Goal: Task Accomplishment & Management: Complete application form

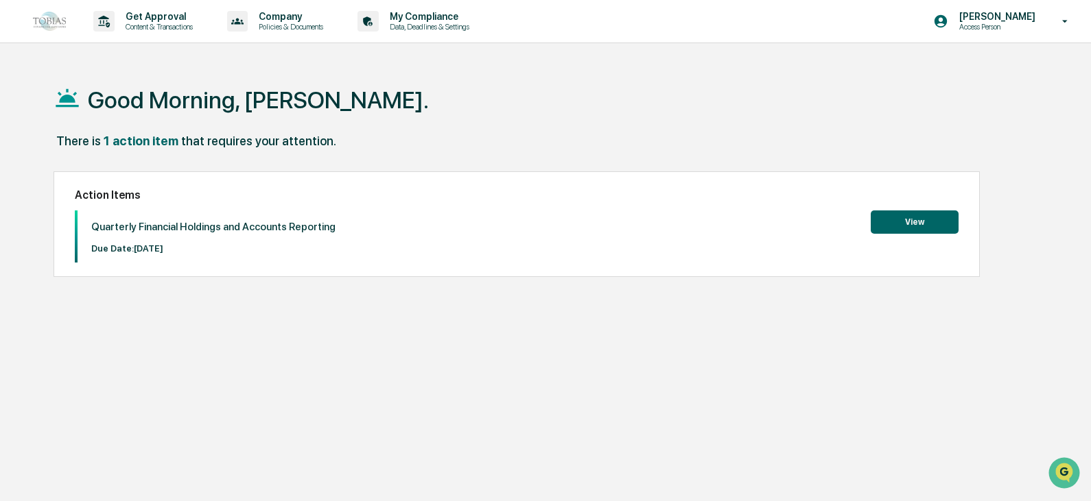
click at [888, 232] on button "View" at bounding box center [914, 222] width 88 height 23
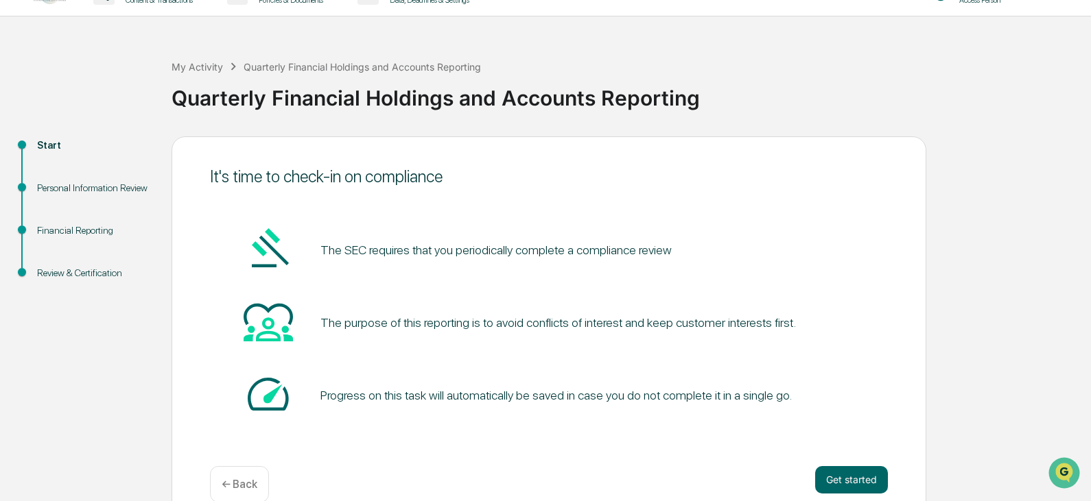
scroll to position [51, 0]
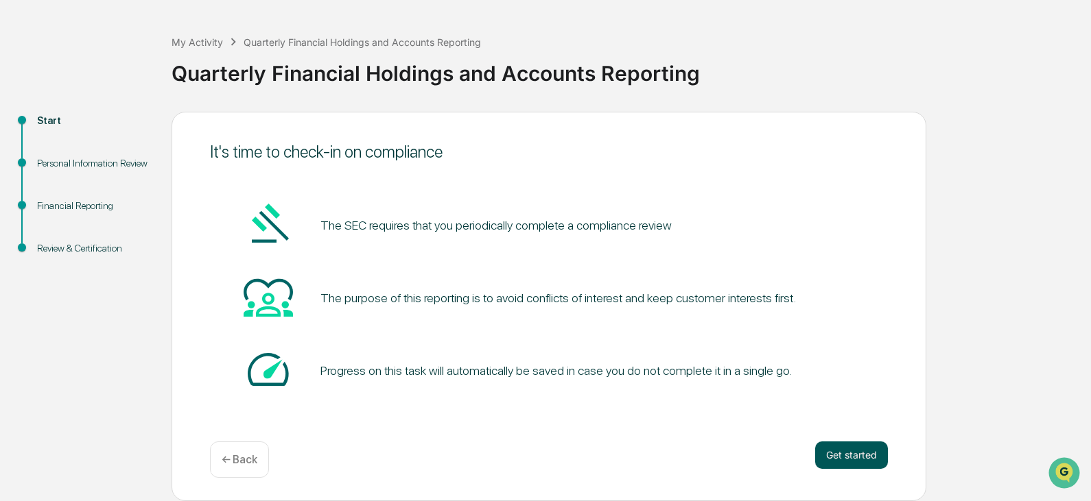
click at [840, 457] on button "Get started" at bounding box center [851, 455] width 73 height 27
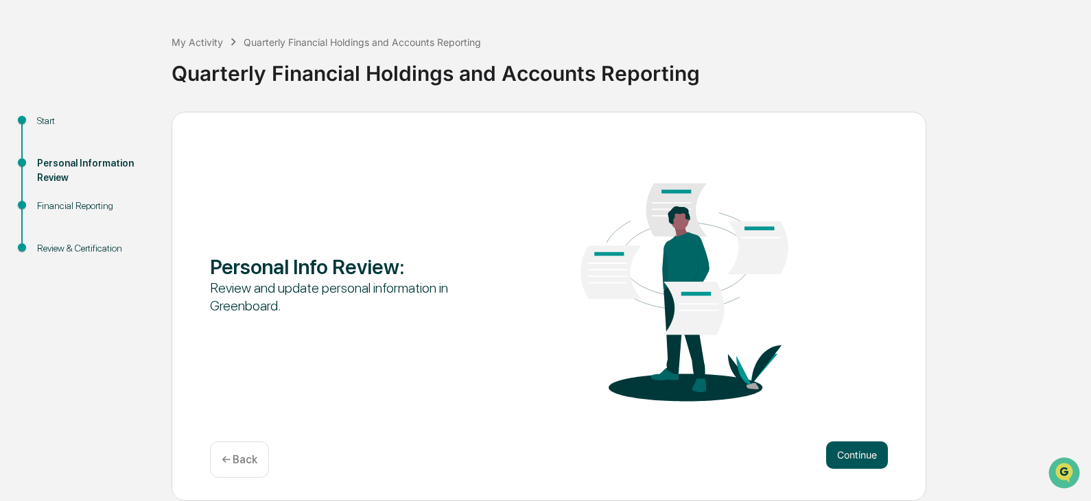
click at [846, 460] on button "Continue" at bounding box center [857, 455] width 62 height 27
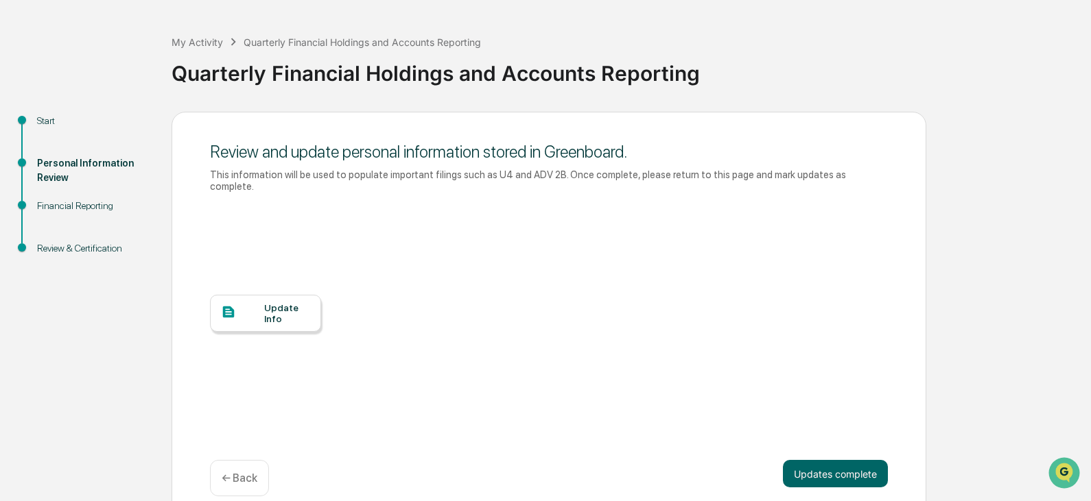
click at [249, 316] on div "Update Info" at bounding box center [265, 313] width 111 height 37
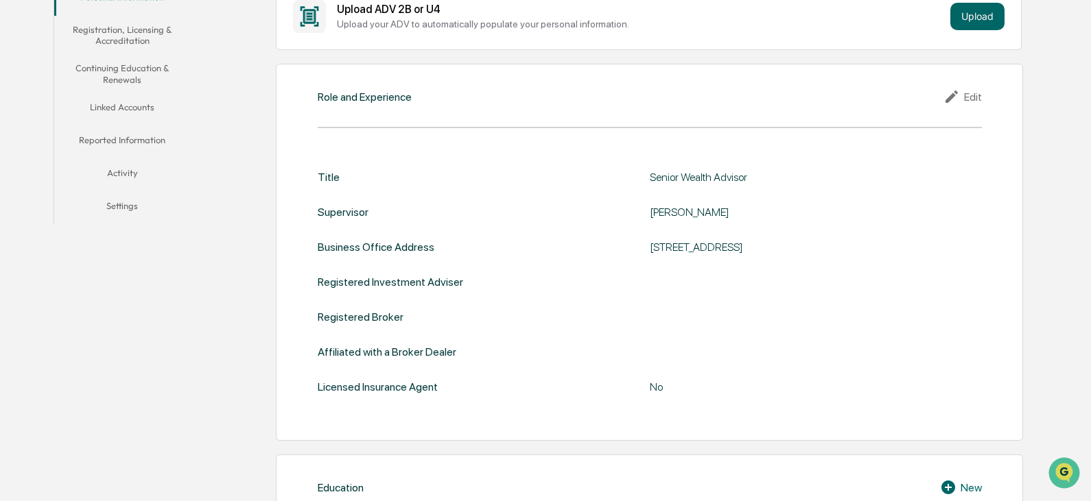
scroll to position [185, 0]
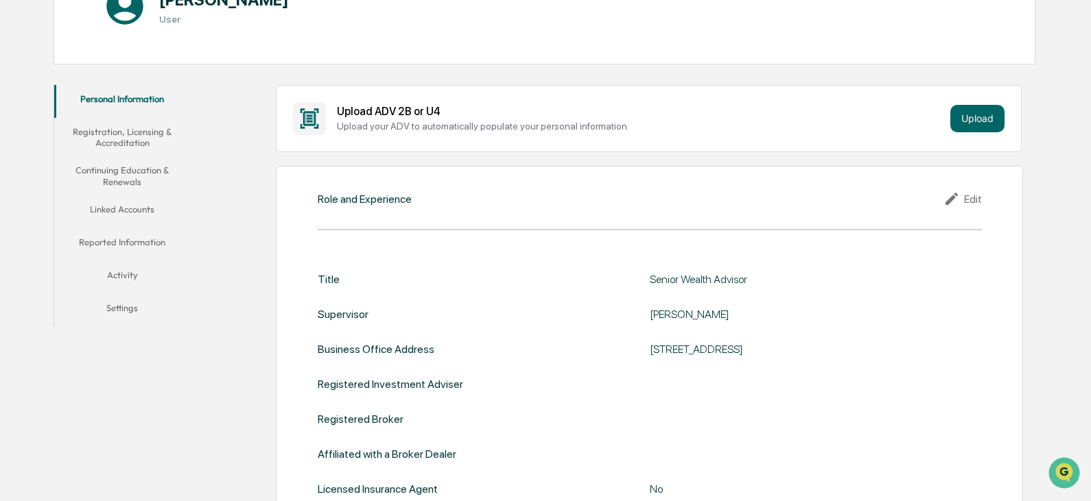
click at [964, 198] on div "Edit" at bounding box center [962, 199] width 38 height 16
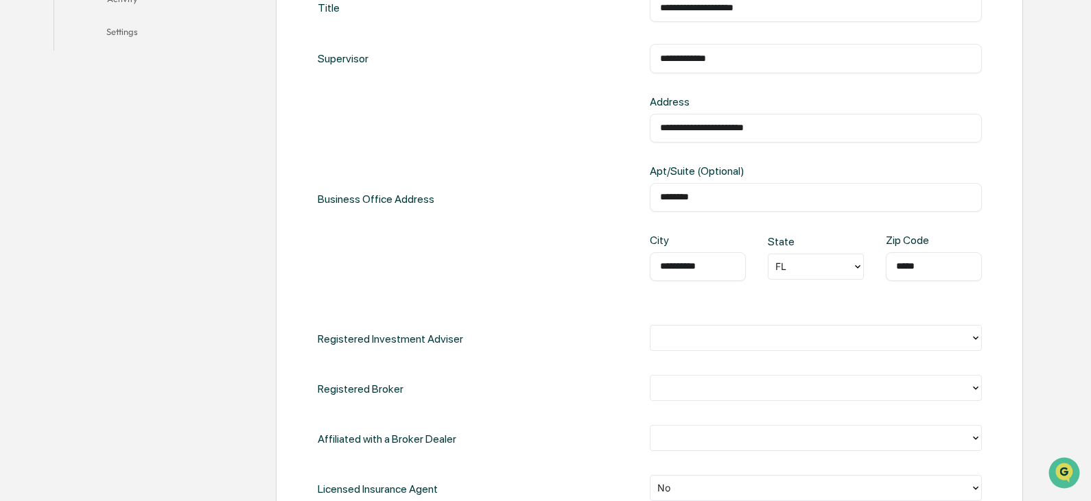
scroll to position [528, 0]
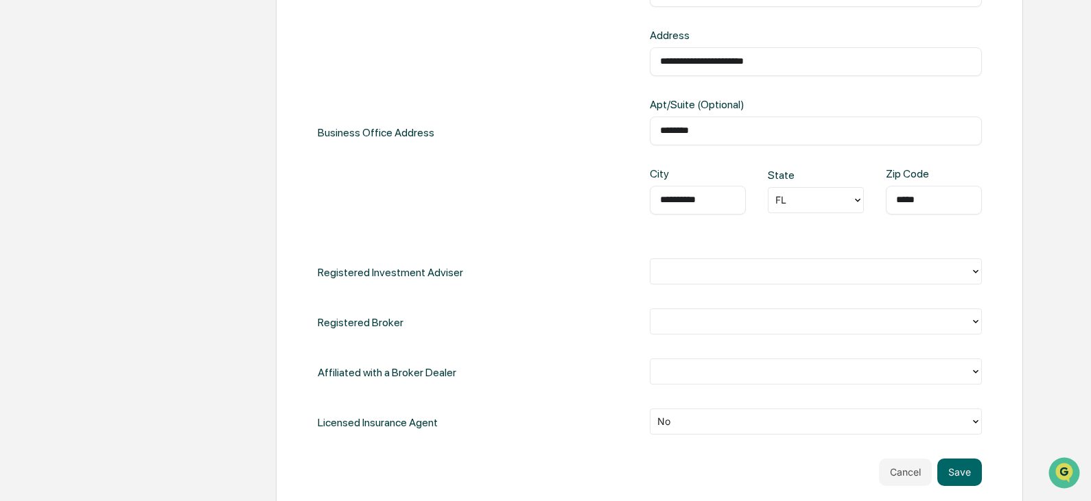
click at [720, 267] on div at bounding box center [810, 271] width 306 height 16
click at [523, 259] on div "Registered Investment Adviser" at bounding box center [650, 273] width 664 height 28
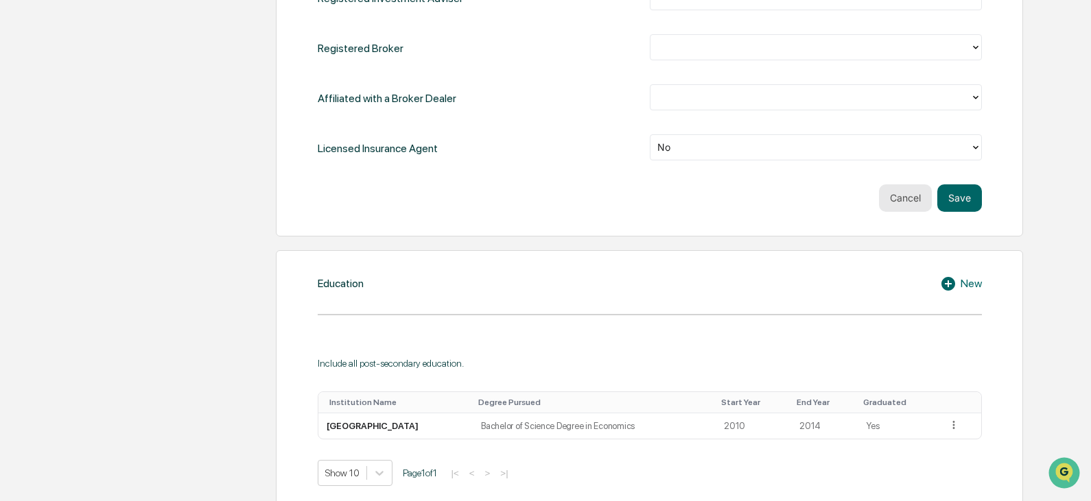
click at [901, 195] on button "Cancel" at bounding box center [905, 197] width 53 height 27
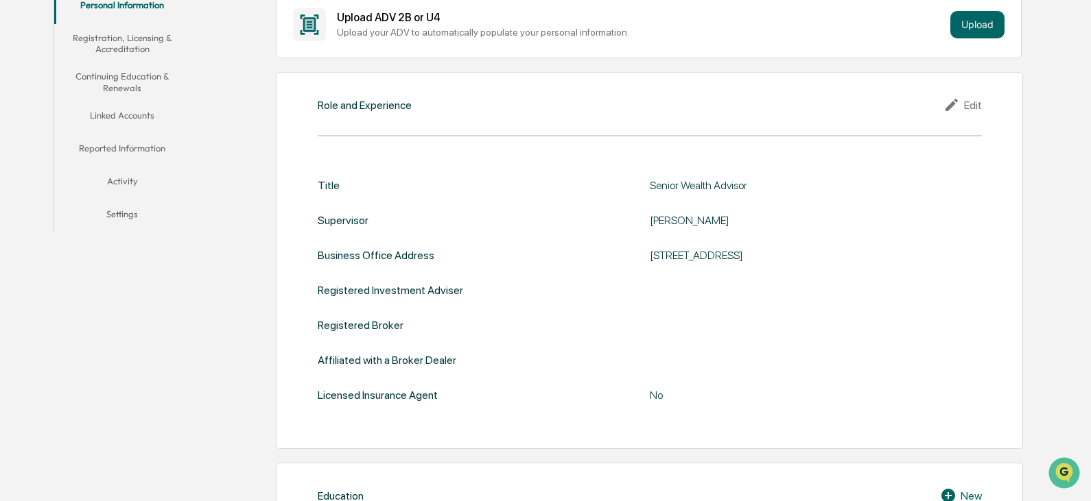
scroll to position [206, 0]
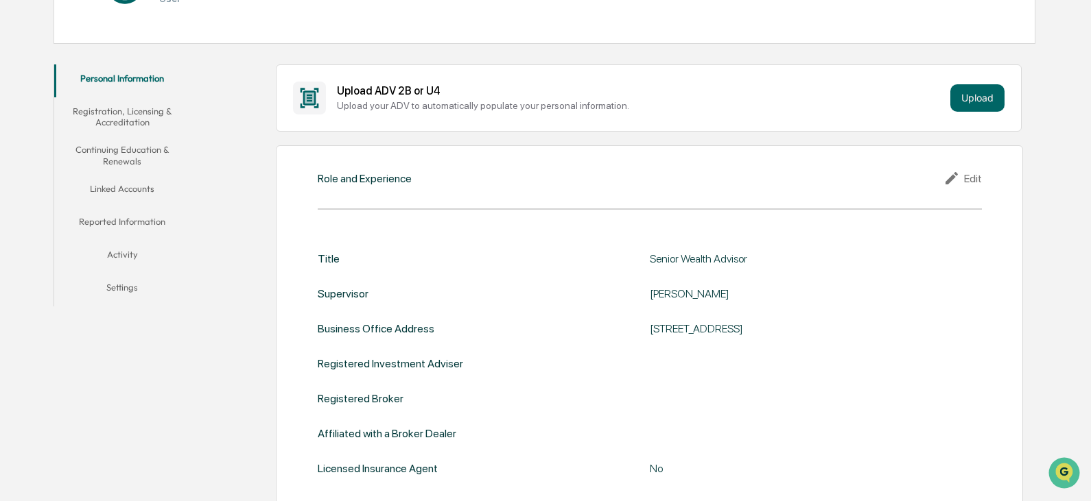
click at [119, 117] on button "Registration, Licensing & Accreditation" at bounding box center [122, 116] width 136 height 39
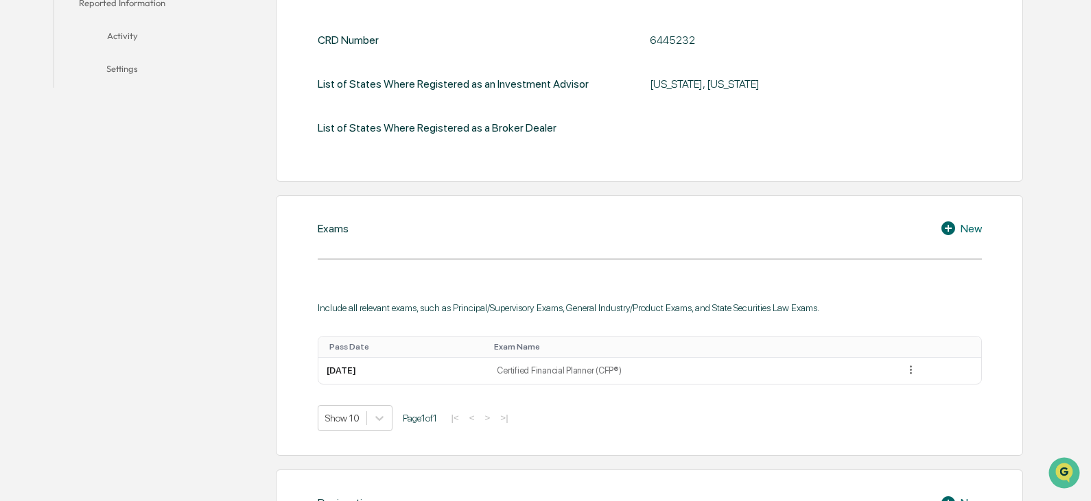
scroll to position [258, 0]
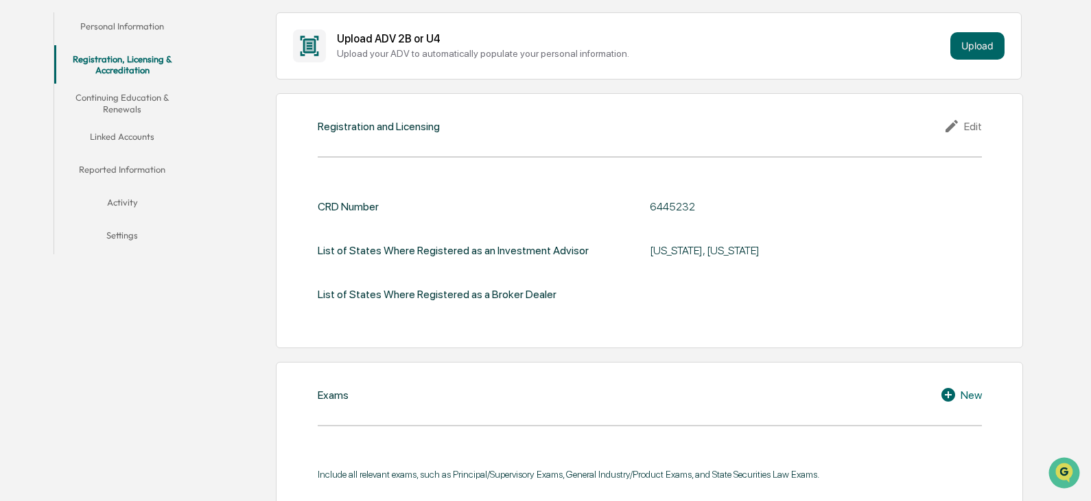
click at [115, 102] on button "Continuing Education & Renewals" at bounding box center [122, 103] width 136 height 39
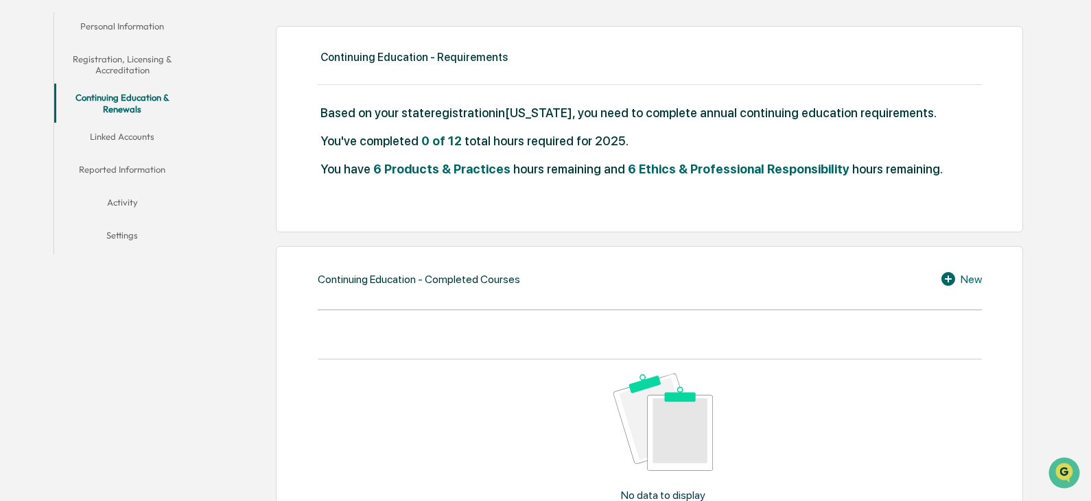
click at [134, 139] on button "Linked Accounts" at bounding box center [122, 139] width 136 height 33
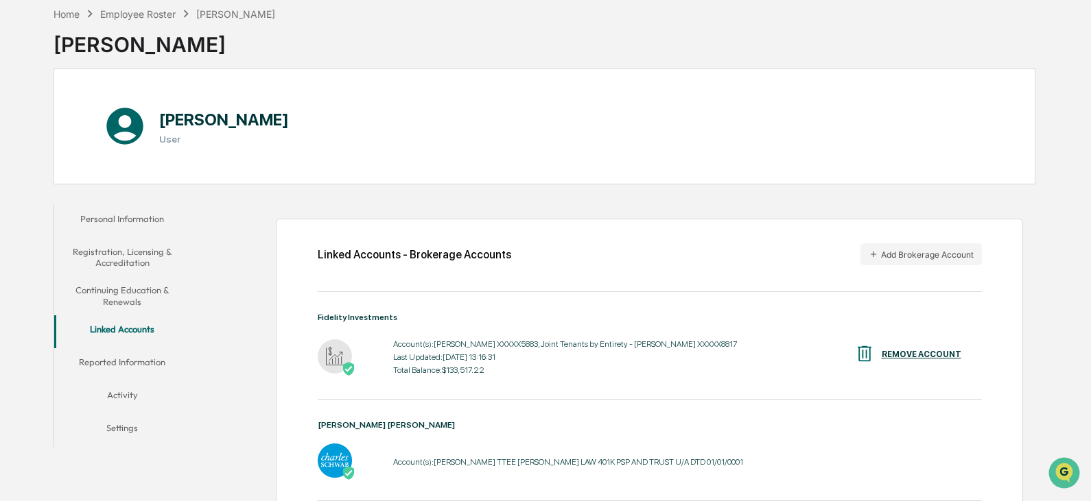
scroll to position [118, 0]
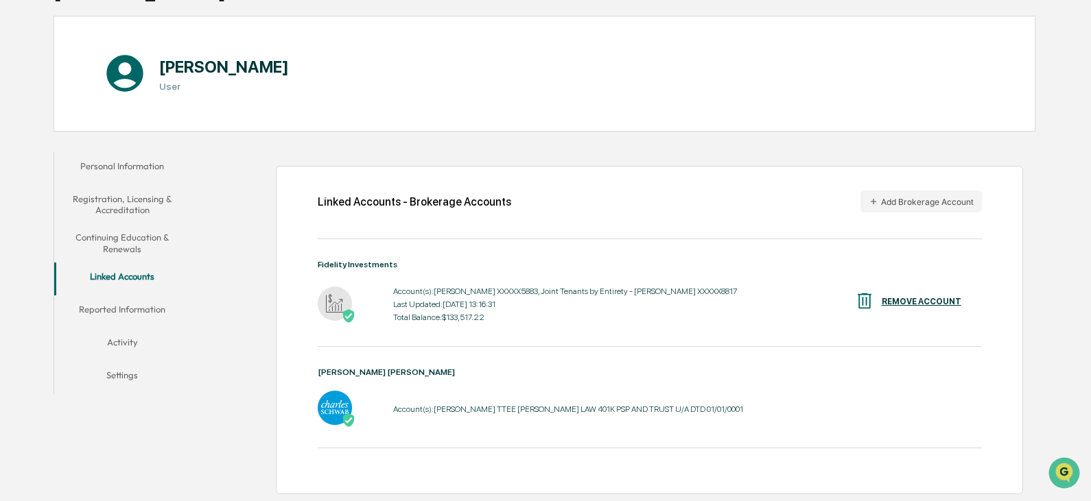
click at [120, 305] on button "Reported Information" at bounding box center [122, 312] width 136 height 33
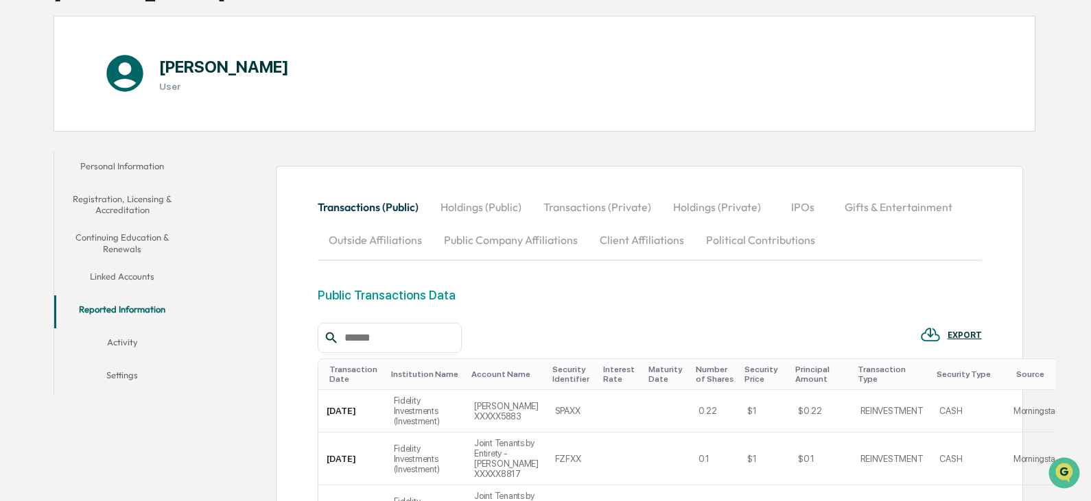
click at [123, 340] on button "Activity" at bounding box center [122, 345] width 136 height 33
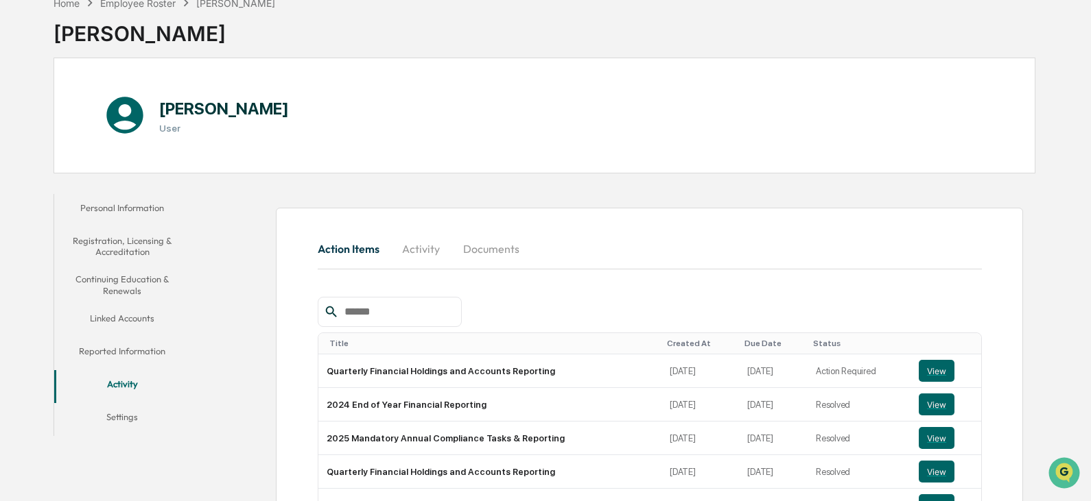
scroll to position [176, 0]
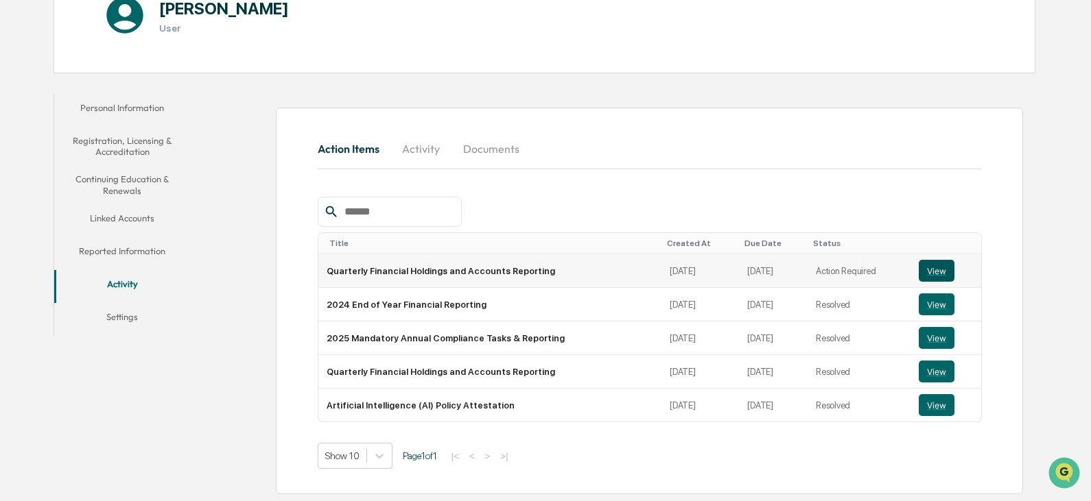
click at [933, 271] on button "View" at bounding box center [936, 271] width 36 height 22
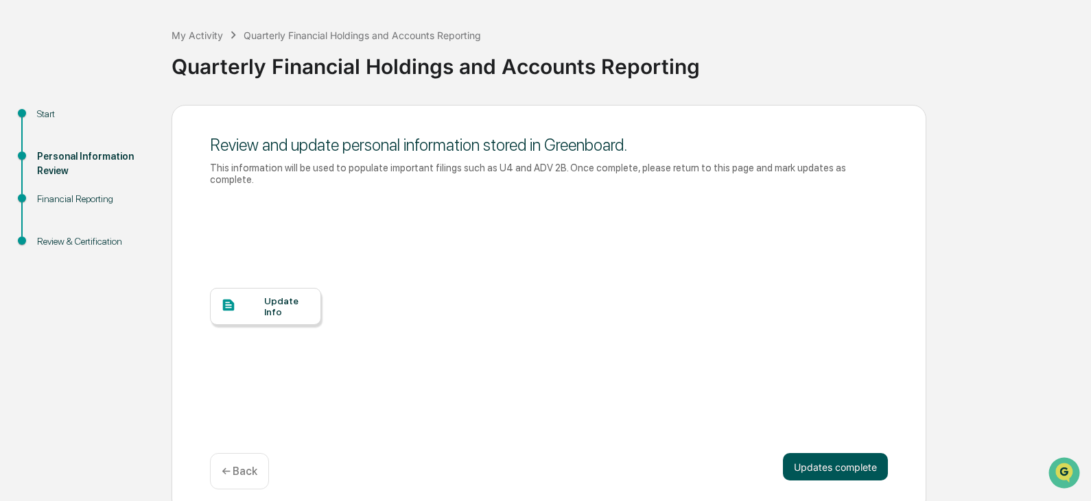
click at [826, 457] on button "Updates complete" at bounding box center [835, 466] width 105 height 27
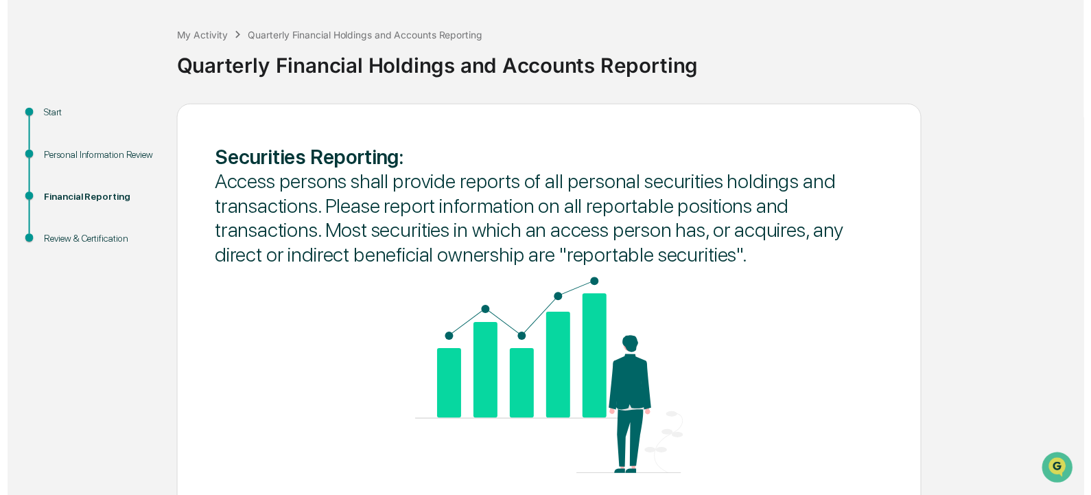
scroll to position [123, 0]
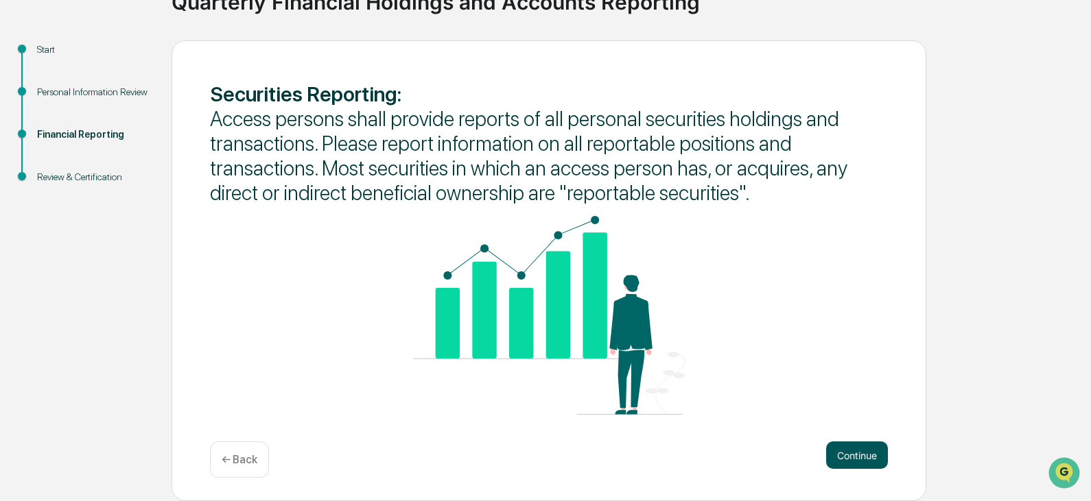
drag, startPoint x: 878, startPoint y: 470, endPoint x: 872, endPoint y: 465, distance: 7.8
click at [877, 469] on div "Continue ← Back" at bounding box center [549, 460] width 678 height 36
click at [867, 460] on button "Continue" at bounding box center [857, 455] width 62 height 27
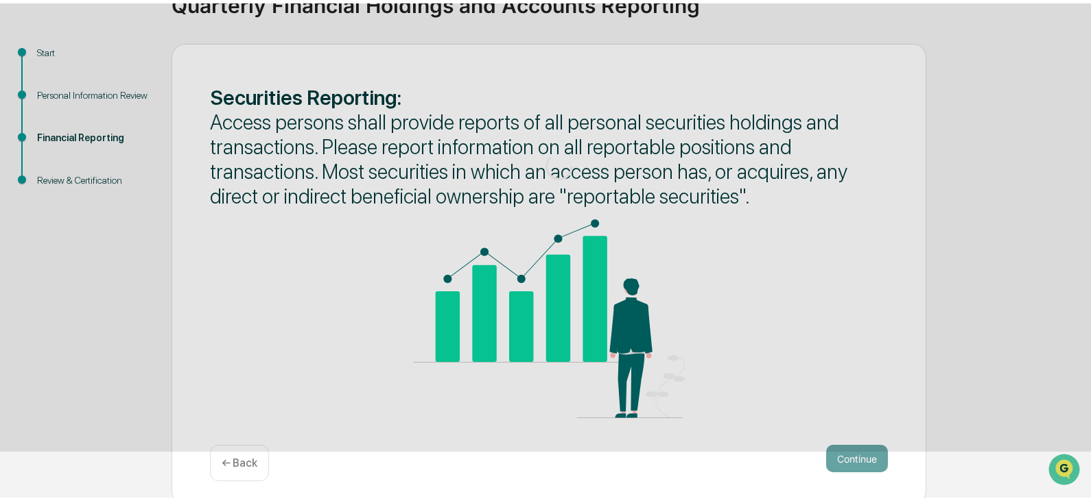
scroll to position [51, 0]
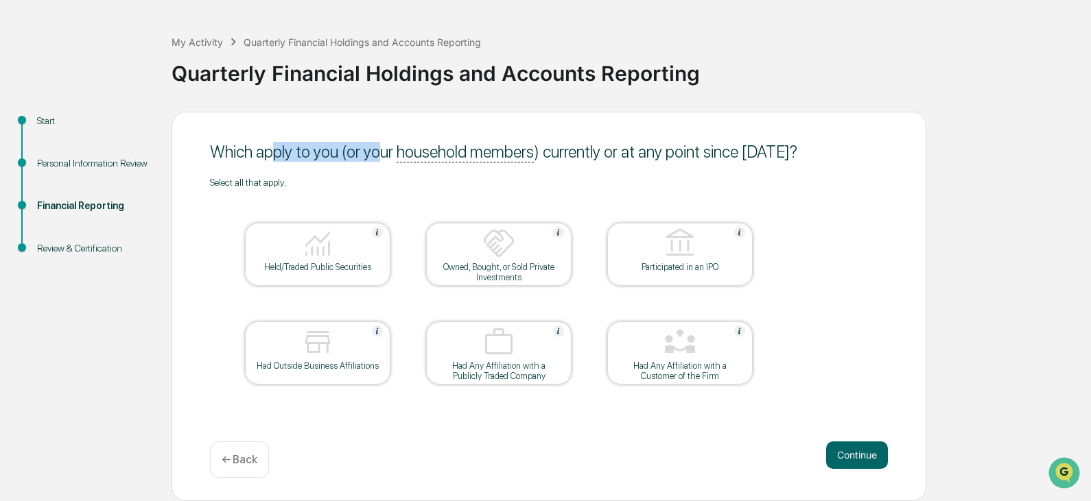
drag, startPoint x: 272, startPoint y: 154, endPoint x: 468, endPoint y: 159, distance: 195.6
click at [378, 152] on div "Which apply to you (or your household members ) currently or at any point since…" at bounding box center [549, 152] width 678 height 20
click at [720, 169] on div "Which apply to you (or your household members ) currently or at any point since…" at bounding box center [548, 307] width 754 height 390
click at [330, 270] on div "Held/Traded Public Securities" at bounding box center [317, 267] width 123 height 10
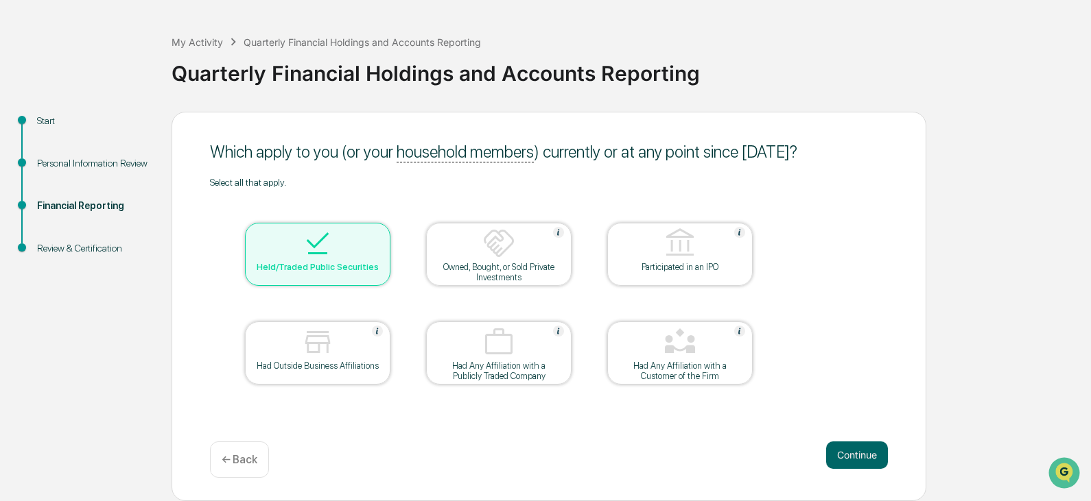
click at [379, 332] on img at bounding box center [377, 331] width 11 height 11
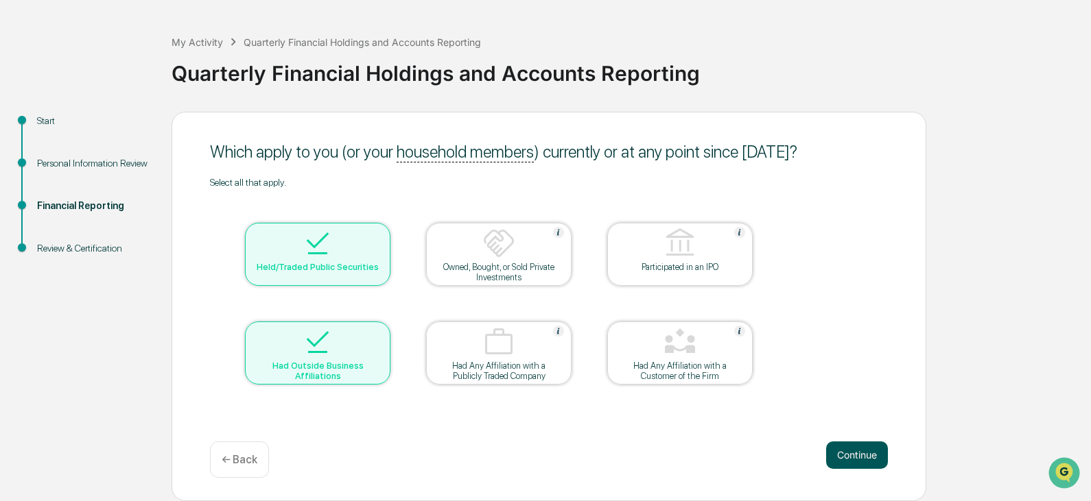
click at [858, 457] on button "Continue" at bounding box center [857, 455] width 62 height 27
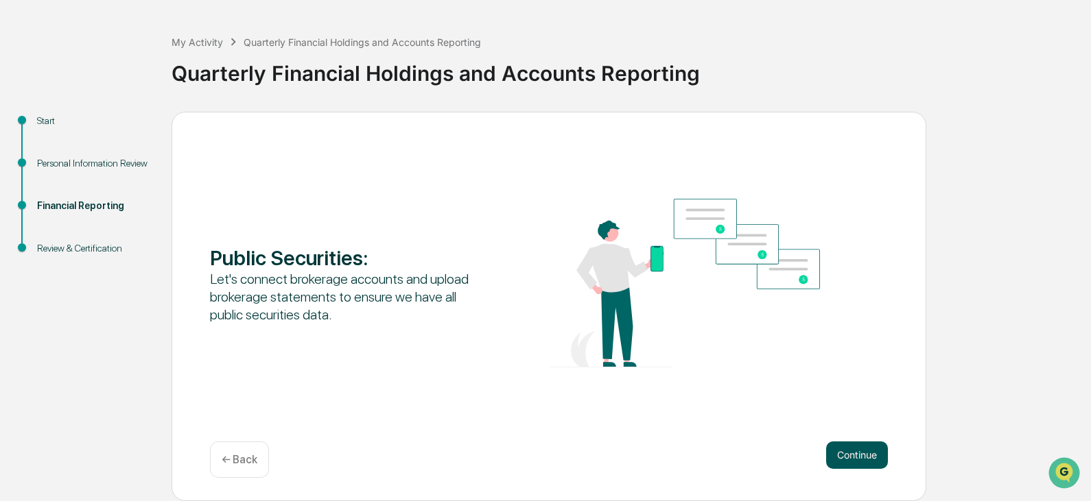
click at [861, 456] on button "Continue" at bounding box center [857, 455] width 62 height 27
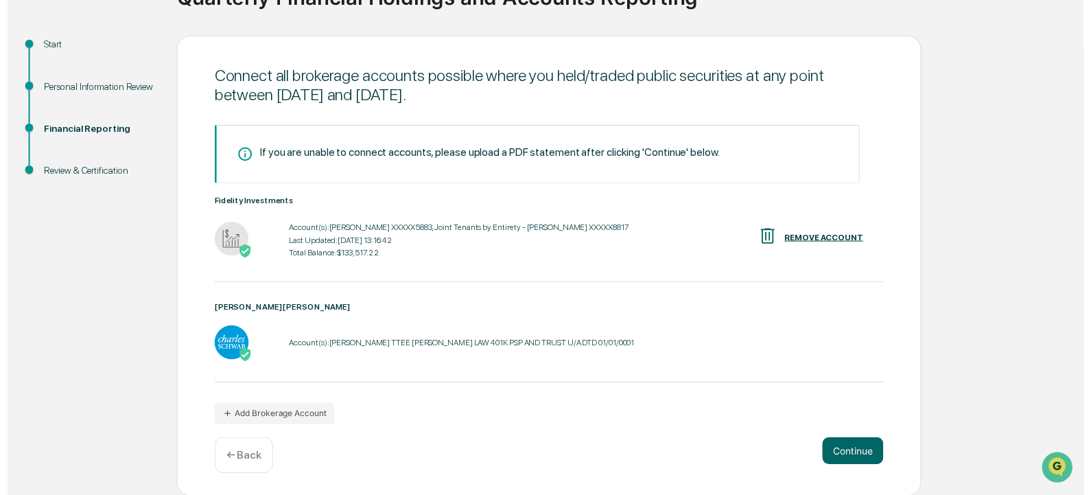
scroll to position [128, 0]
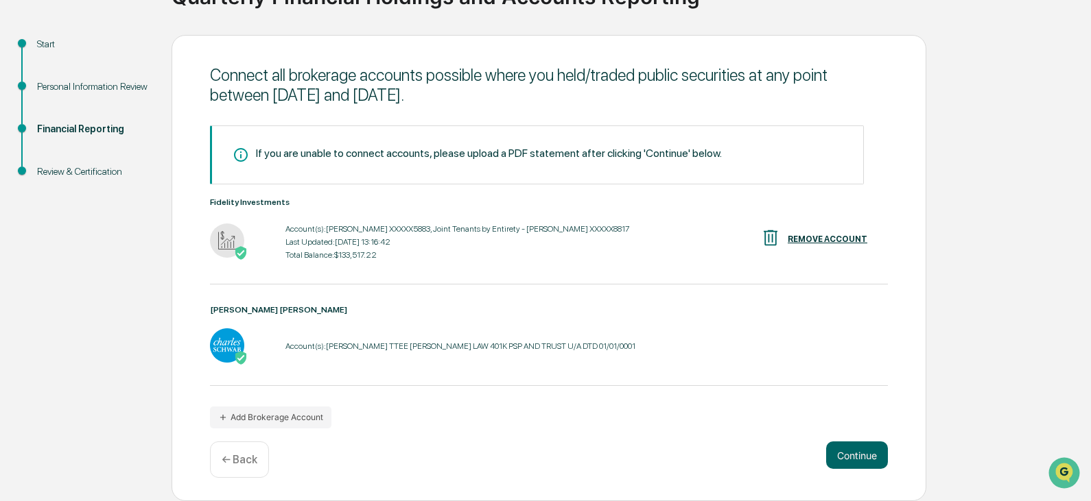
drag, startPoint x: 851, startPoint y: 449, endPoint x: 460, endPoint y: 422, distance: 391.8
click at [464, 422] on div "Connect all brokerage accounts possible where you held/traded public securities…" at bounding box center [548, 268] width 754 height 467
click at [860, 457] on button "Continue" at bounding box center [857, 455] width 62 height 27
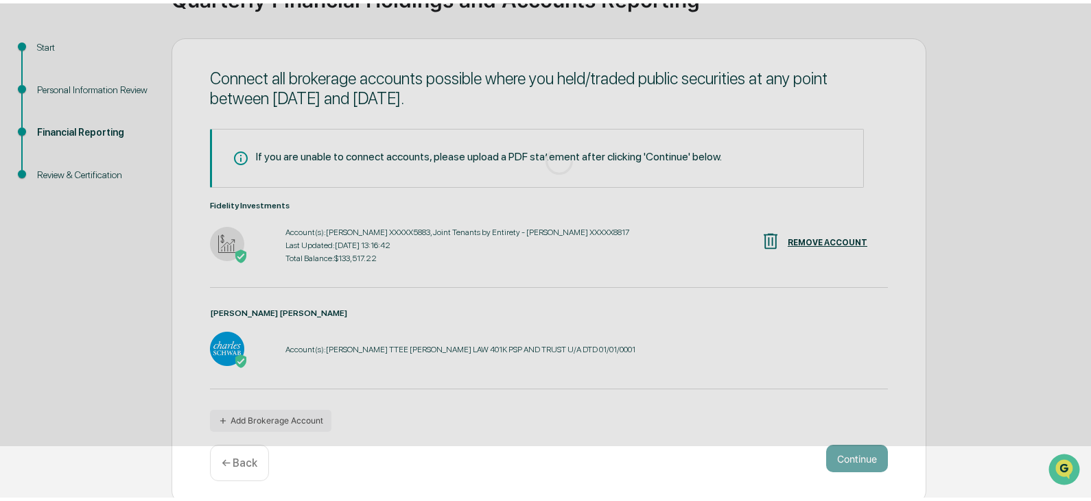
scroll to position [51, 0]
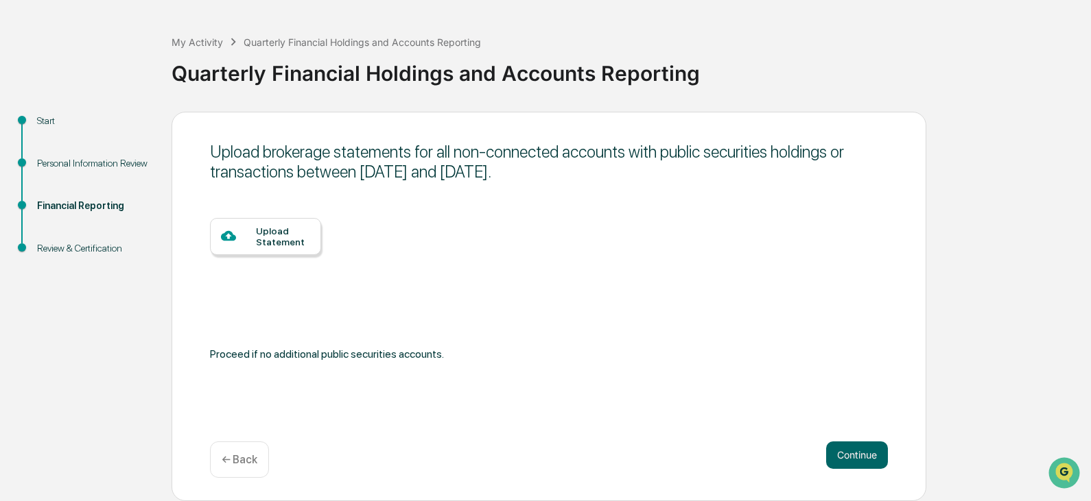
click at [250, 240] on div at bounding box center [238, 236] width 35 height 17
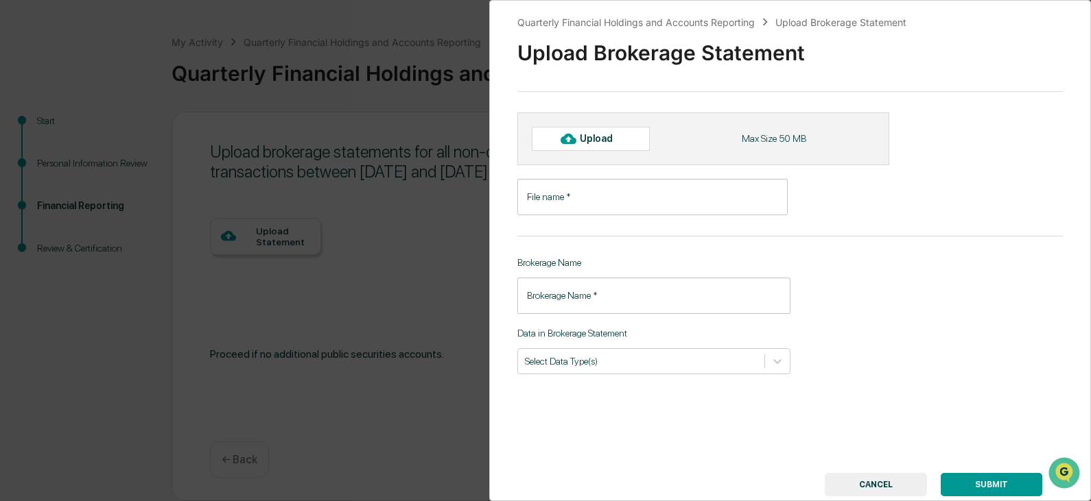
click at [582, 142] on div "Upload" at bounding box center [602, 138] width 45 height 11
type input "**********"
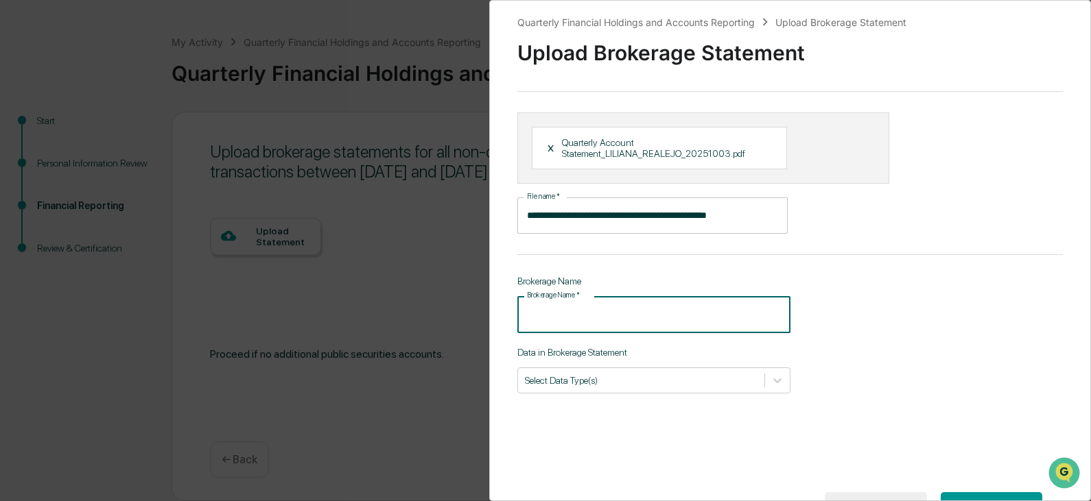
click at [602, 311] on input "Brokerage Name   *" at bounding box center [653, 314] width 273 height 36
type input "**********"
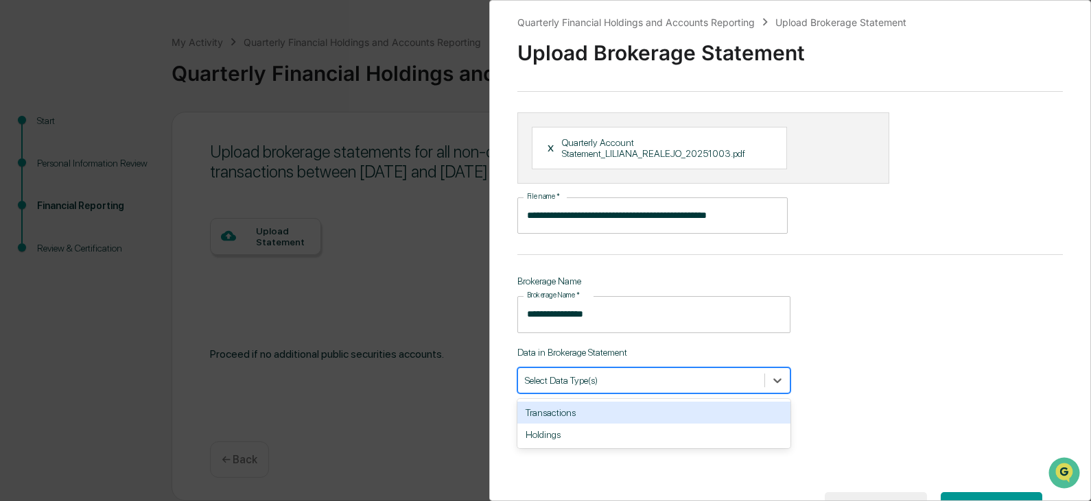
click at [595, 372] on div "Select Data Type(s)" at bounding box center [641, 380] width 246 height 19
click at [584, 413] on div "Transactions" at bounding box center [653, 413] width 273 height 22
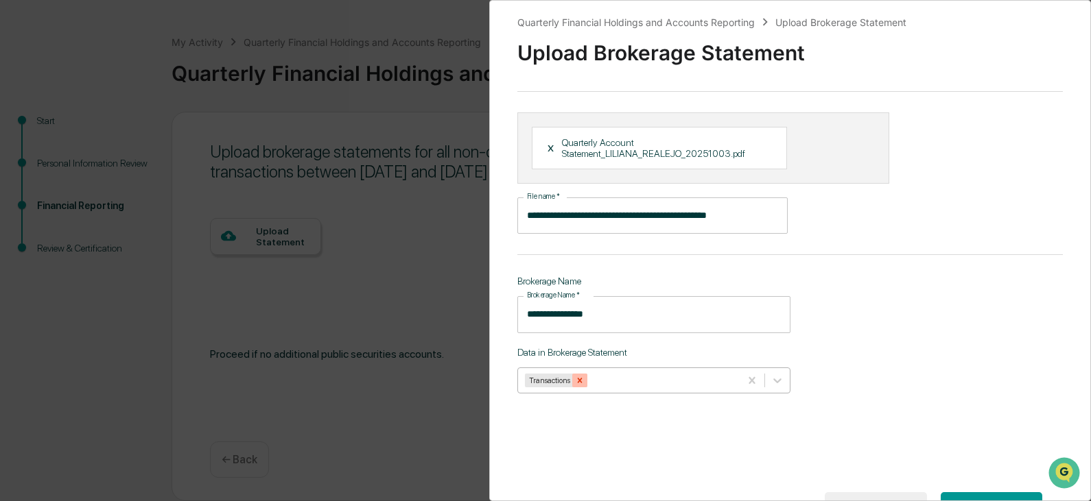
click at [577, 381] on icon "Remove Transactions" at bounding box center [580, 381] width 10 height 10
click at [609, 375] on div at bounding box center [641, 380] width 233 height 13
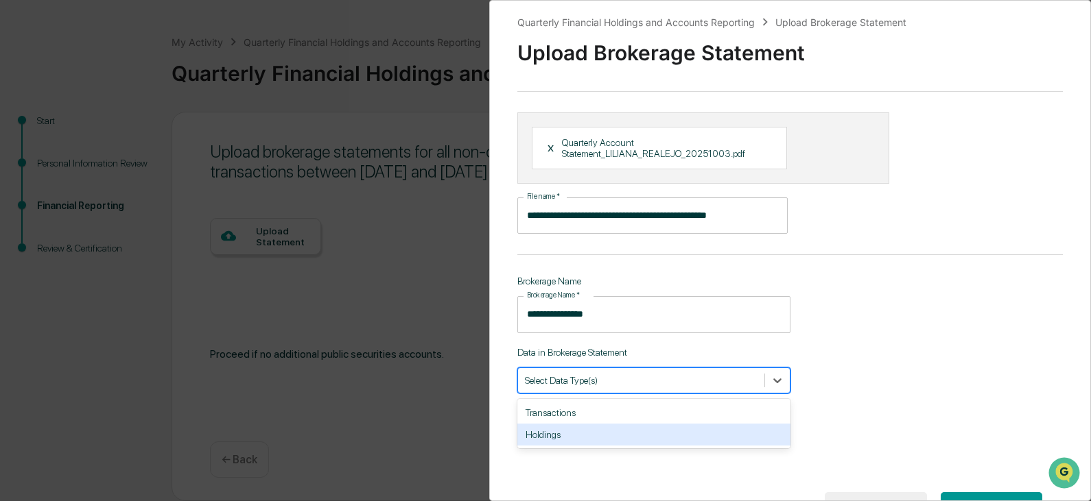
click at [569, 432] on div "Holdings" at bounding box center [653, 435] width 273 height 22
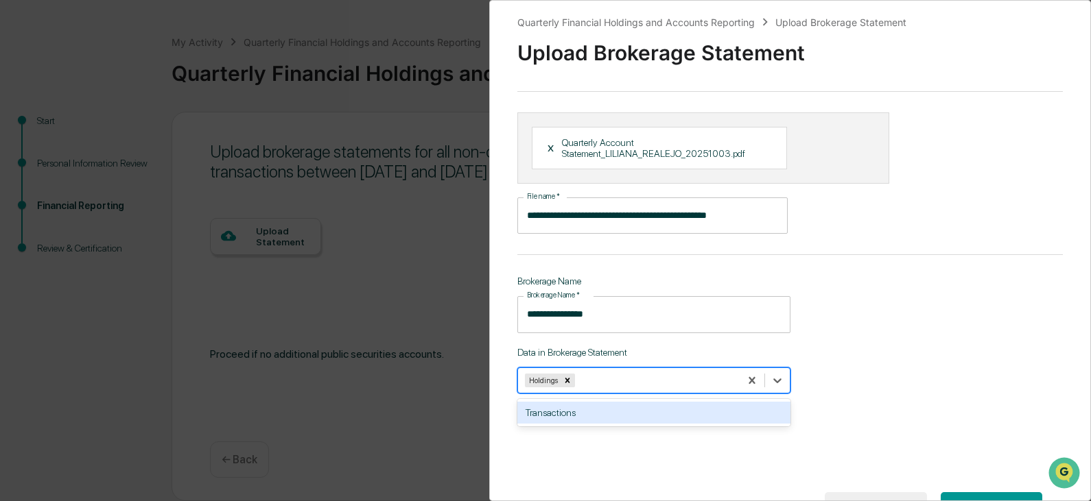
click at [578, 414] on div "Transactions" at bounding box center [653, 413] width 273 height 22
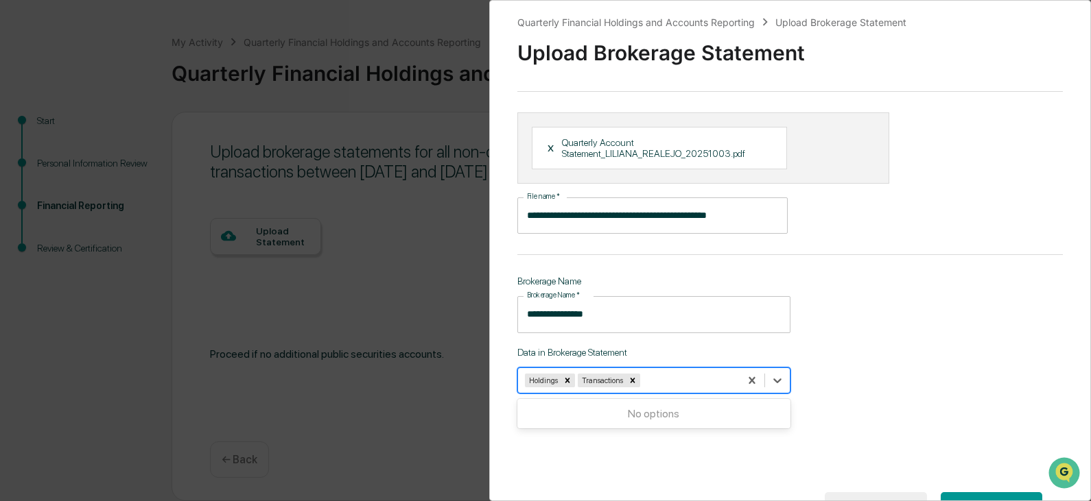
scroll to position [63, 0]
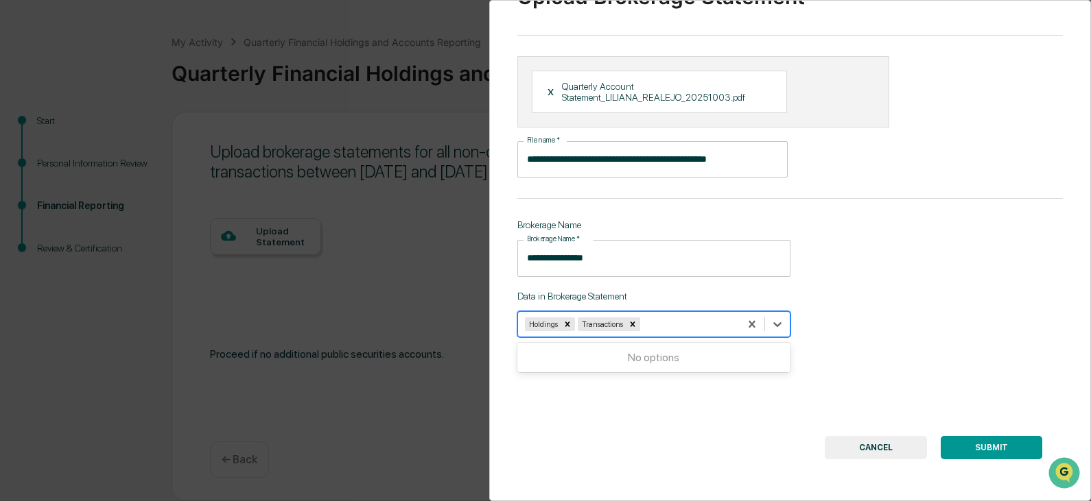
click at [992, 440] on button "SUBMIT" at bounding box center [991, 447] width 102 height 23
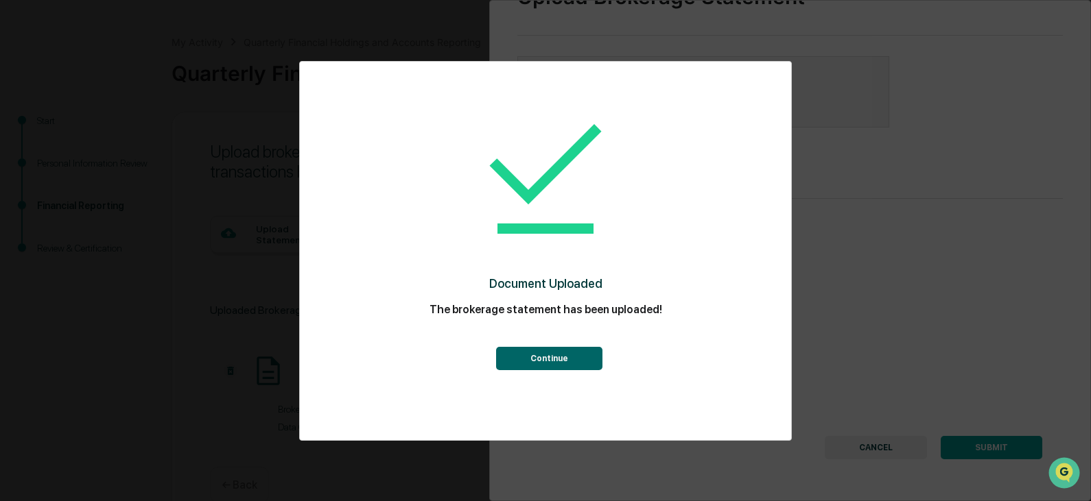
click at [518, 356] on button "Continue" at bounding box center [549, 358] width 106 height 23
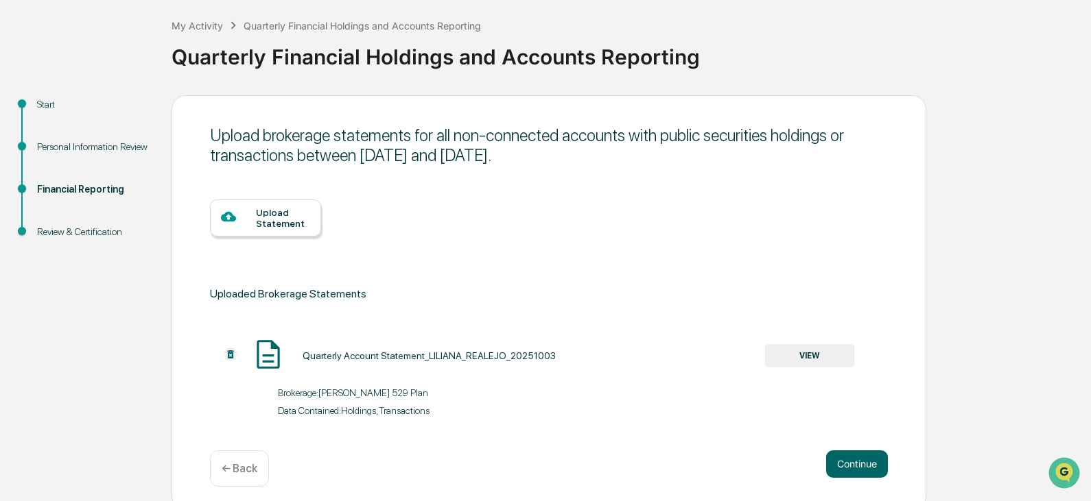
scroll to position [77, 0]
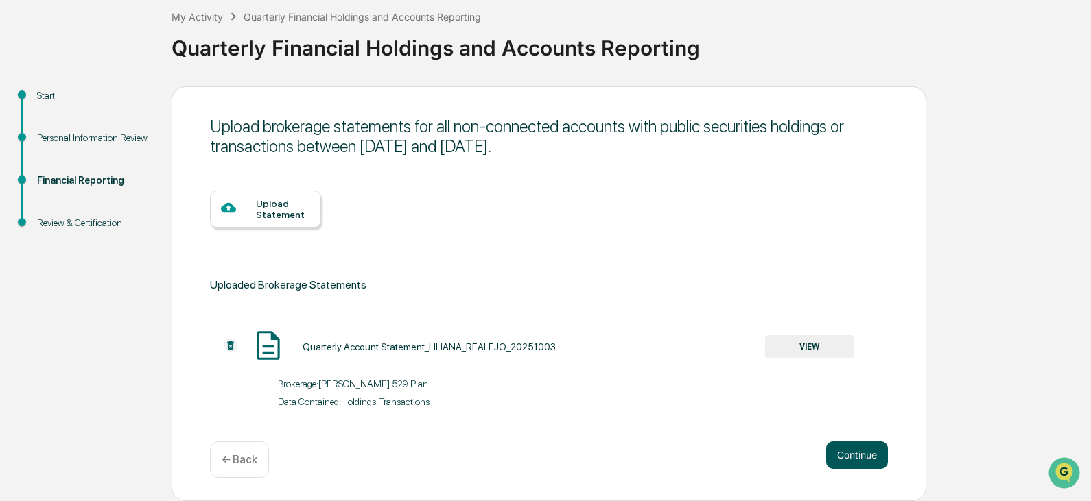
click at [857, 457] on button "Continue" at bounding box center [857, 455] width 62 height 27
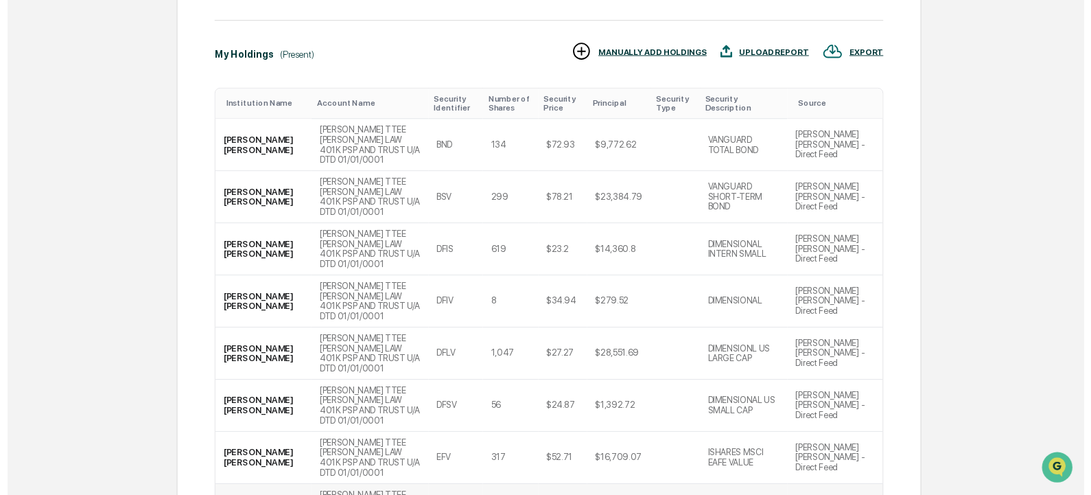
scroll to position [483, 0]
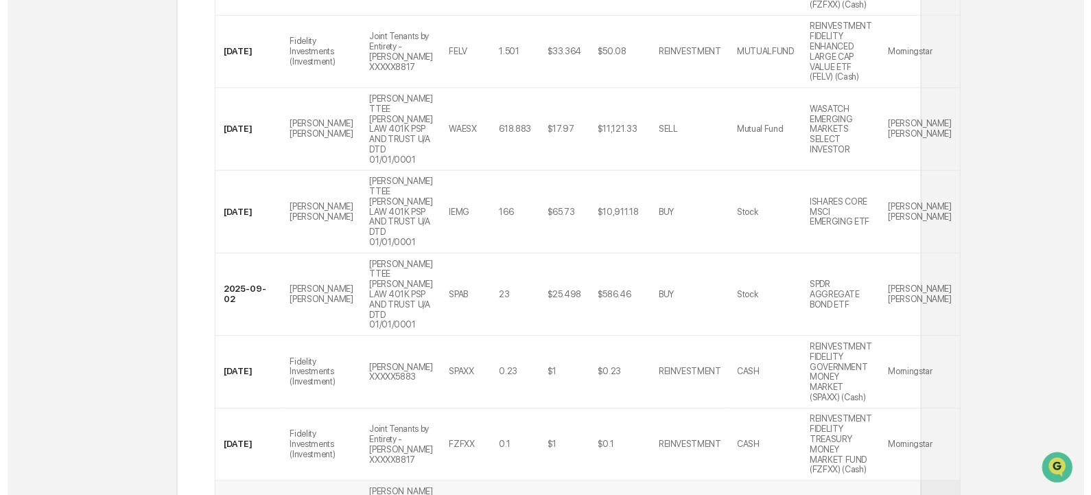
scroll to position [946, 0]
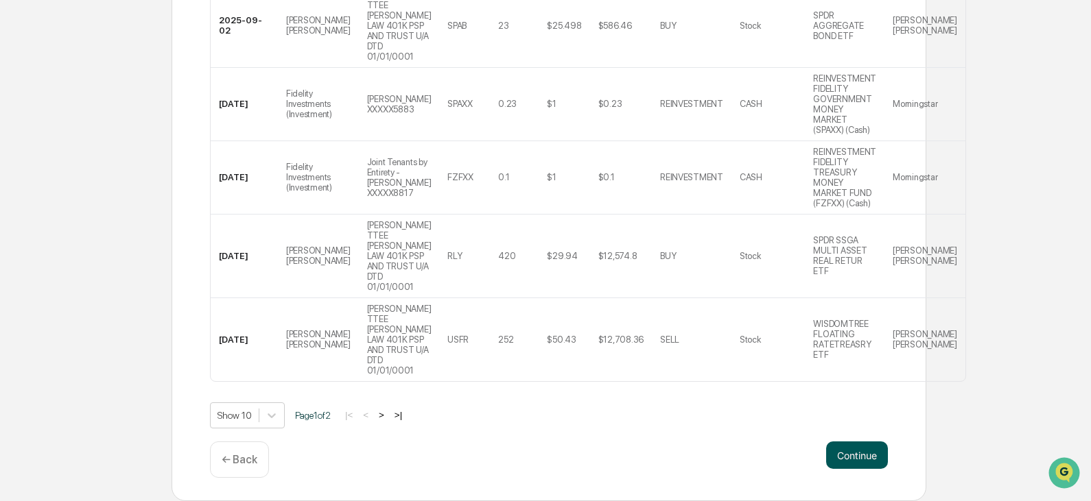
click at [877, 457] on button "Continue" at bounding box center [857, 455] width 62 height 27
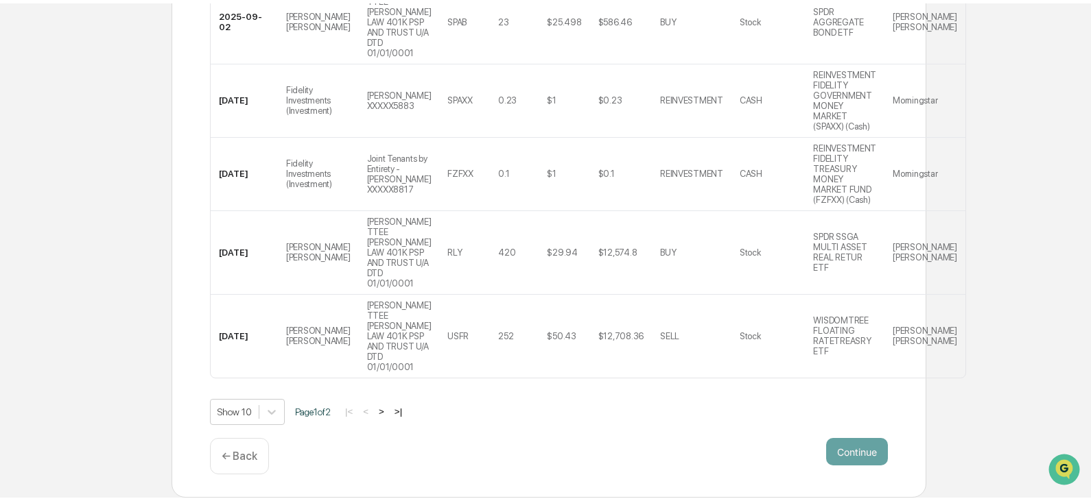
scroll to position [51, 0]
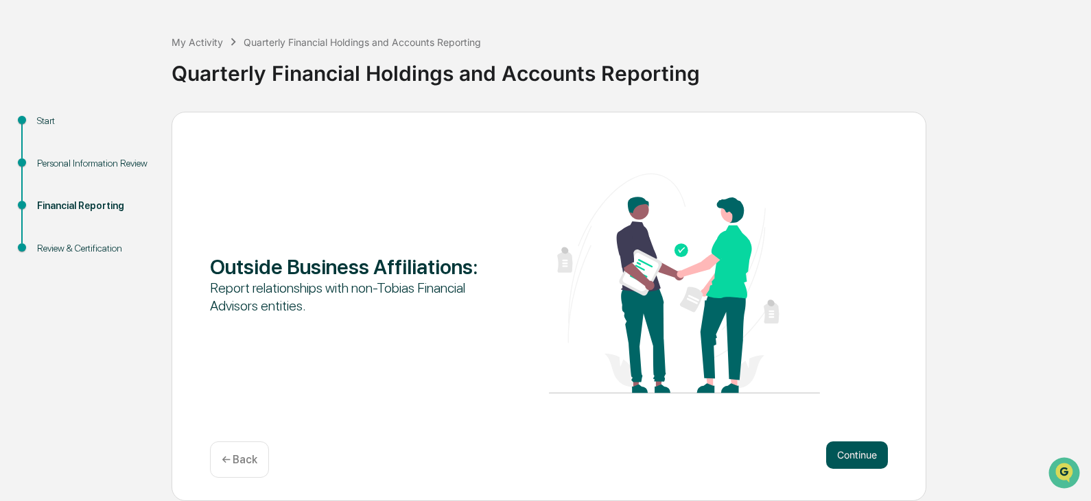
click at [835, 447] on button "Continue" at bounding box center [857, 455] width 62 height 27
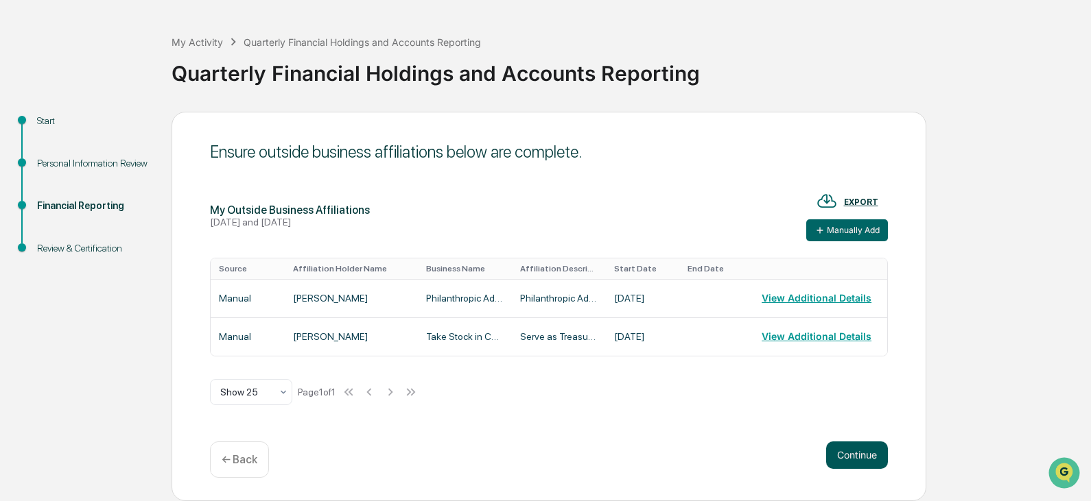
click at [870, 455] on button "Continue" at bounding box center [857, 455] width 62 height 27
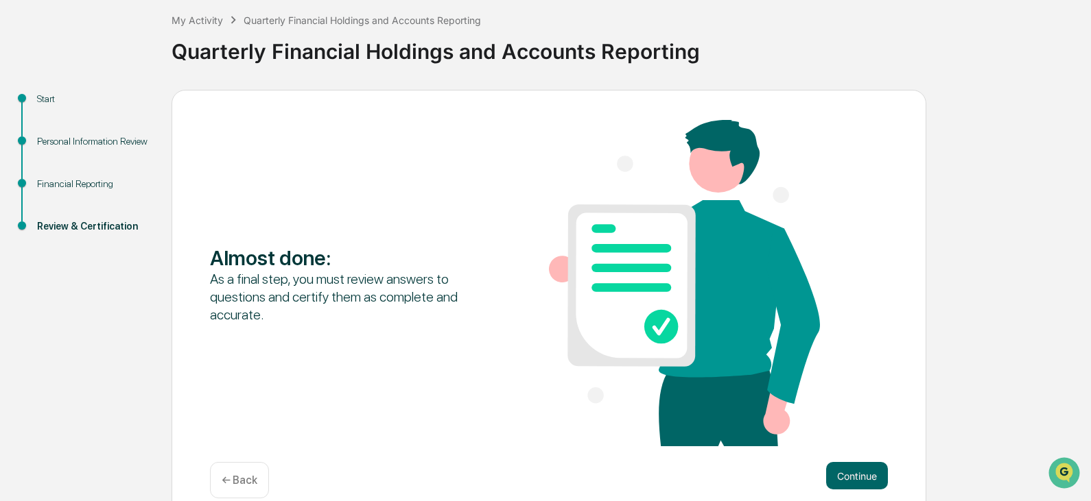
scroll to position [94, 0]
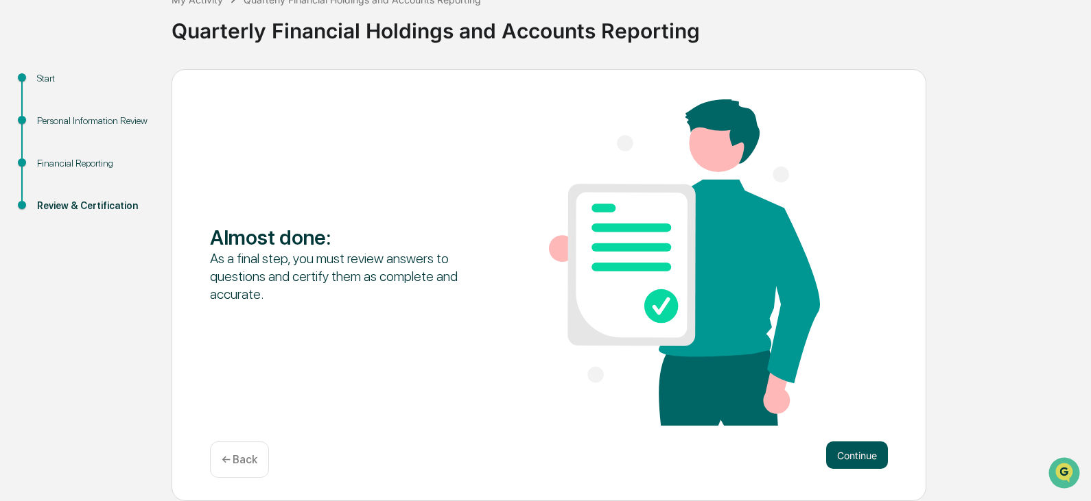
click at [853, 453] on button "Continue" at bounding box center [857, 455] width 62 height 27
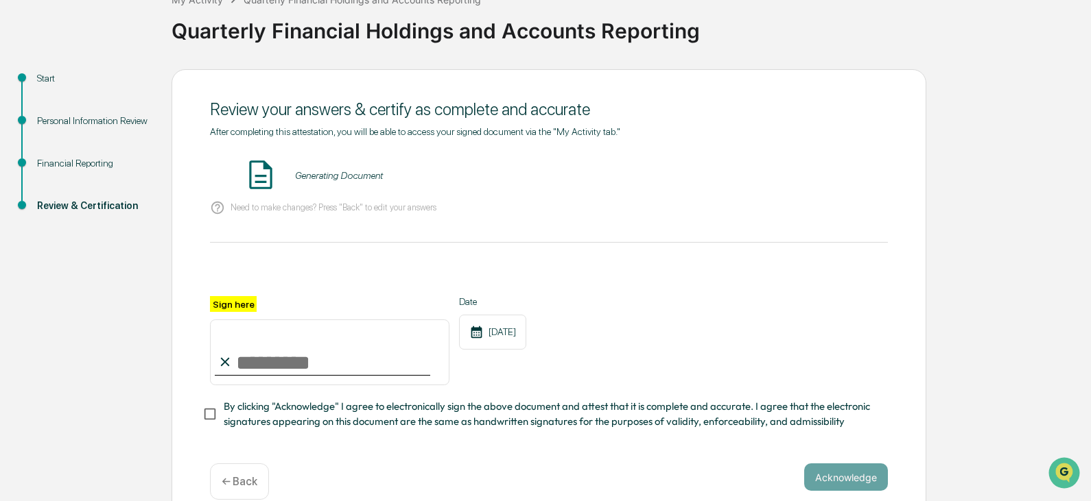
click at [254, 353] on input "Sign here" at bounding box center [329, 353] width 239 height 66
type input "**********"
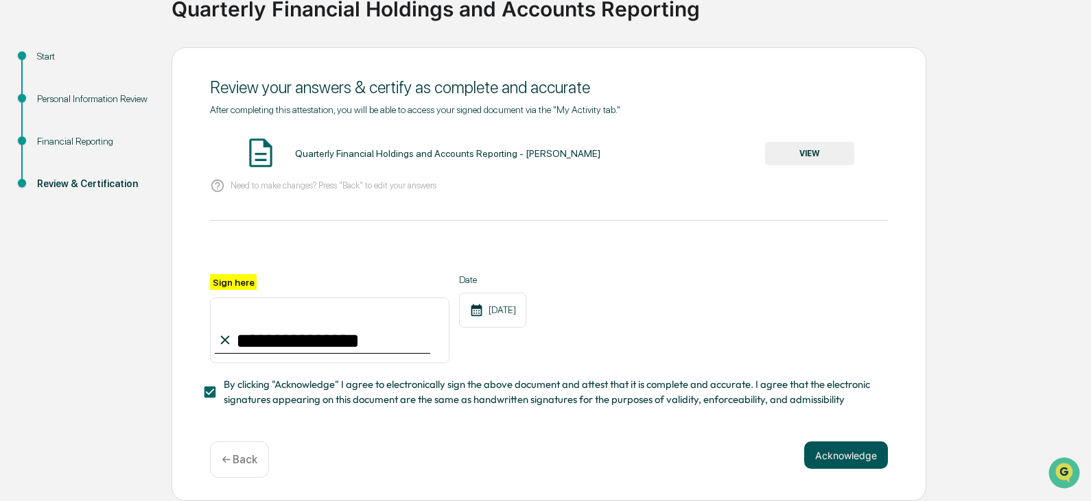
click at [830, 455] on button "Acknowledge" at bounding box center [846, 455] width 84 height 27
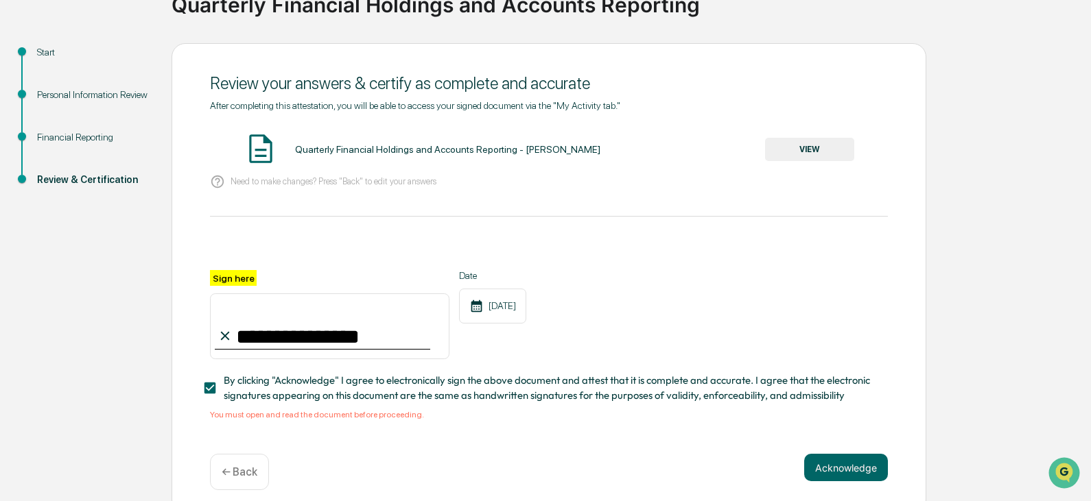
click at [798, 145] on button "VIEW" at bounding box center [809, 149] width 89 height 23
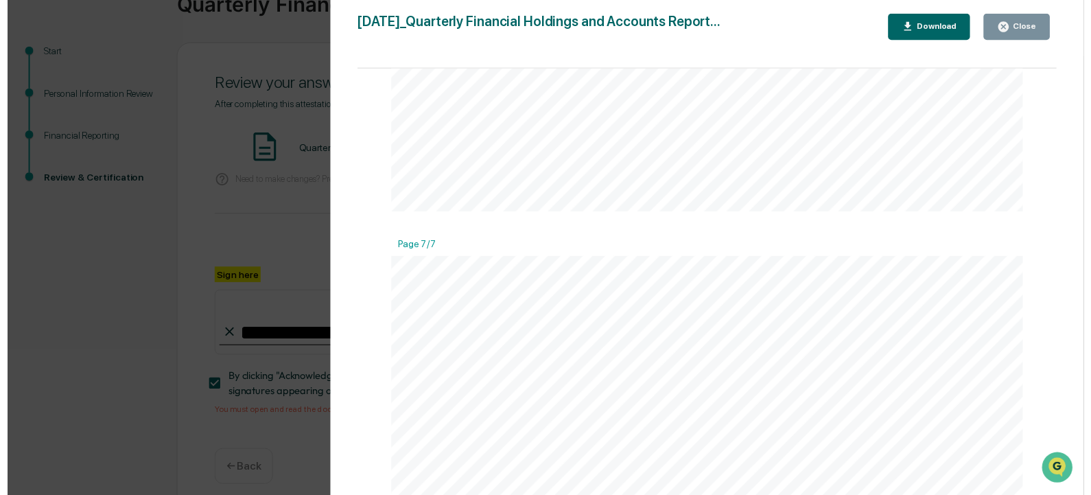
scroll to position [6132, 0]
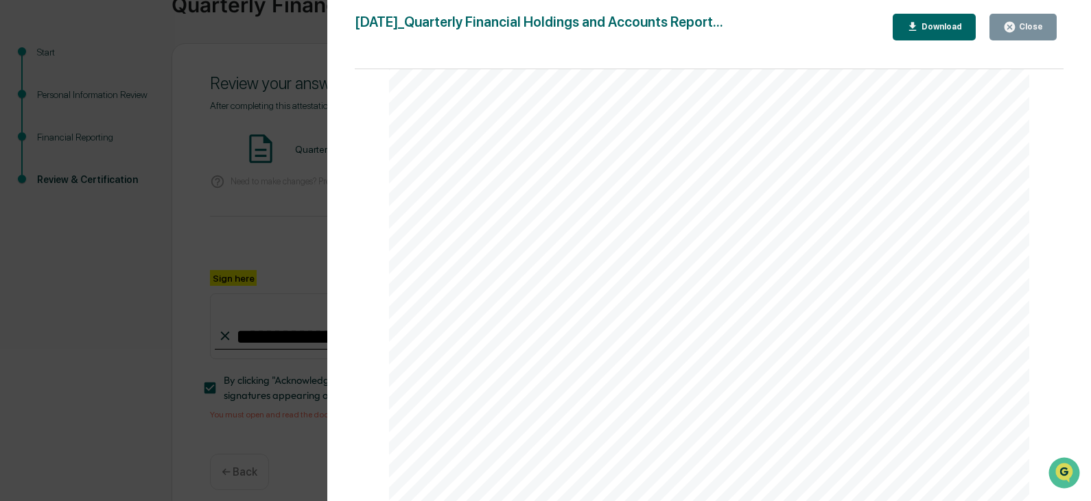
drag, startPoint x: 1060, startPoint y: 175, endPoint x: 10, endPoint y: 27, distance: 1060.4
drag, startPoint x: 1033, startPoint y: 27, endPoint x: 1025, endPoint y: 7, distance: 22.2
click at [1033, 28] on div "Close" at bounding box center [1029, 27] width 27 height 10
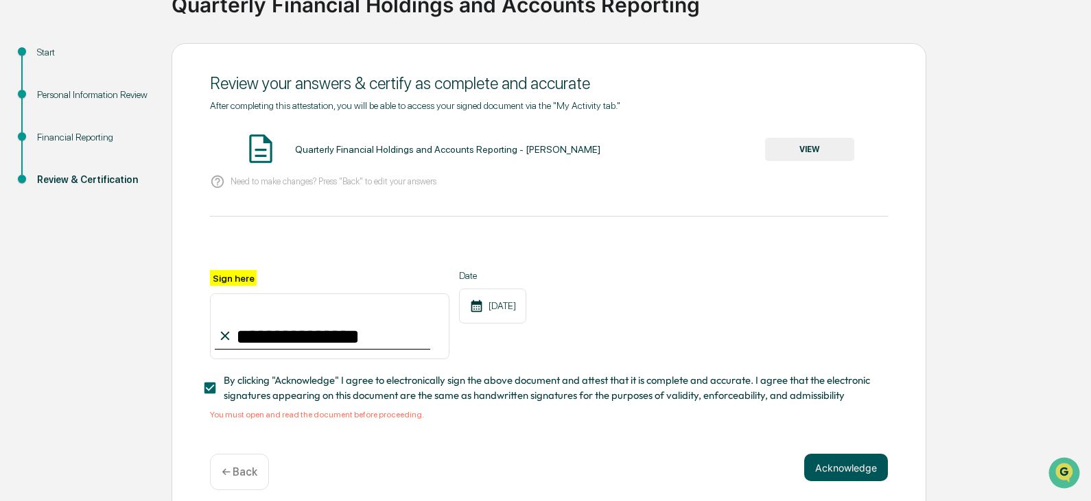
click at [833, 471] on button "Acknowledge" at bounding box center [846, 467] width 84 height 27
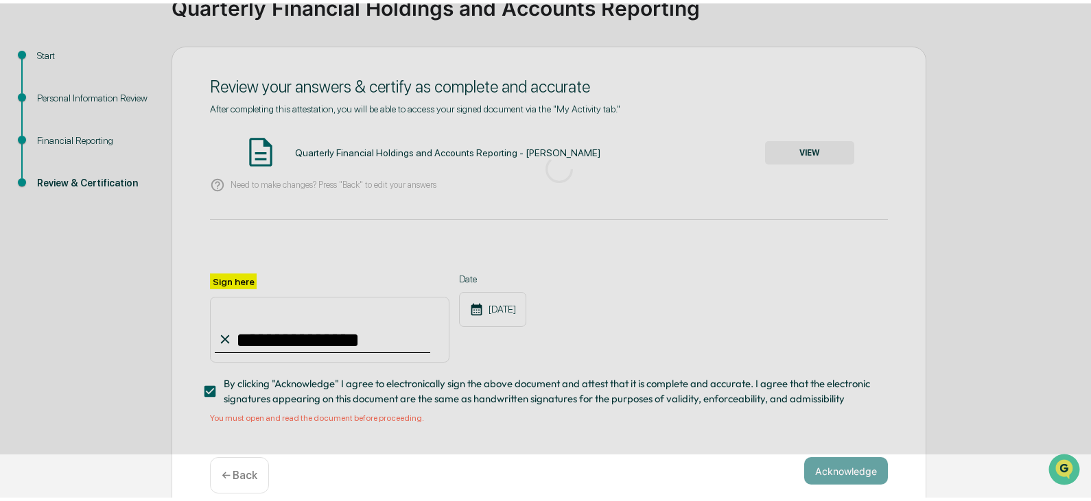
scroll to position [51, 0]
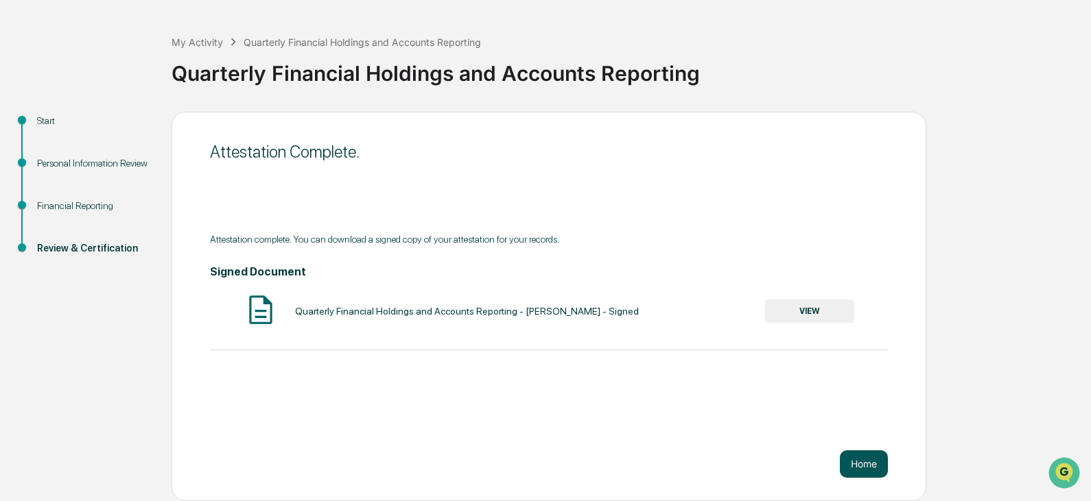
click at [861, 464] on button "Home" at bounding box center [864, 464] width 48 height 27
